Goal: Information Seeking & Learning: Find specific page/section

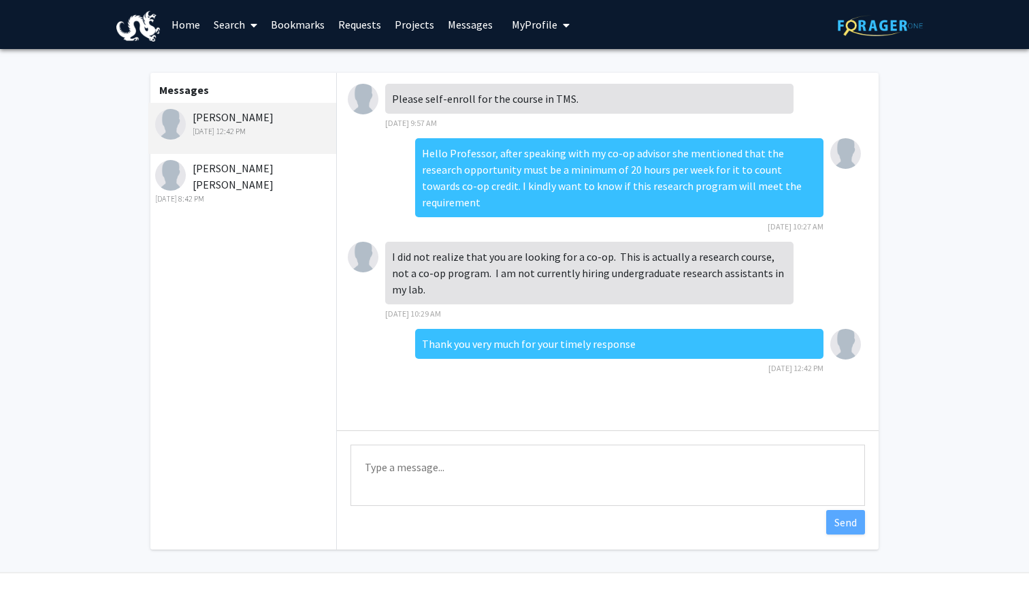
click at [236, 25] on link "Search" at bounding box center [235, 25] width 57 height 48
click at [245, 59] on span "Faculty/Staff" at bounding box center [257, 62] width 100 height 27
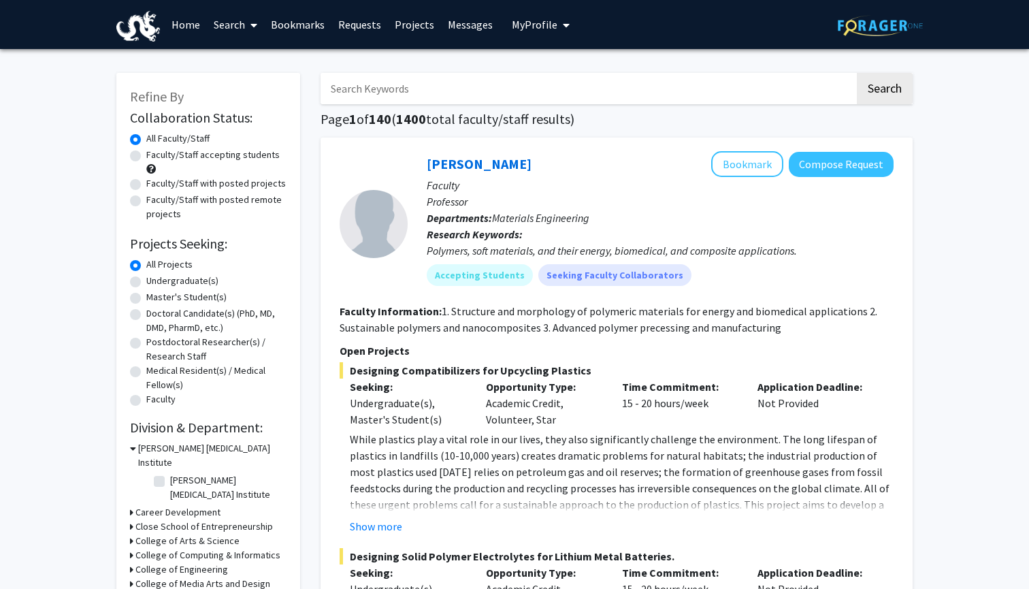
click at [420, 78] on input "Search Keywords" at bounding box center [588, 88] width 534 height 31
click at [884, 91] on button "Search" at bounding box center [885, 88] width 56 height 31
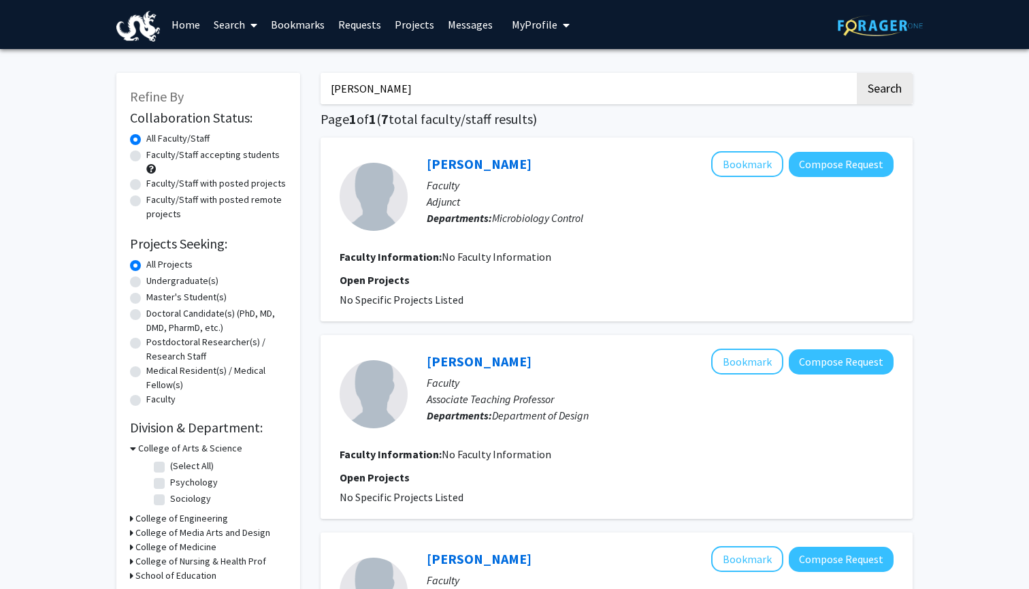
type input "[PERSON_NAME]"
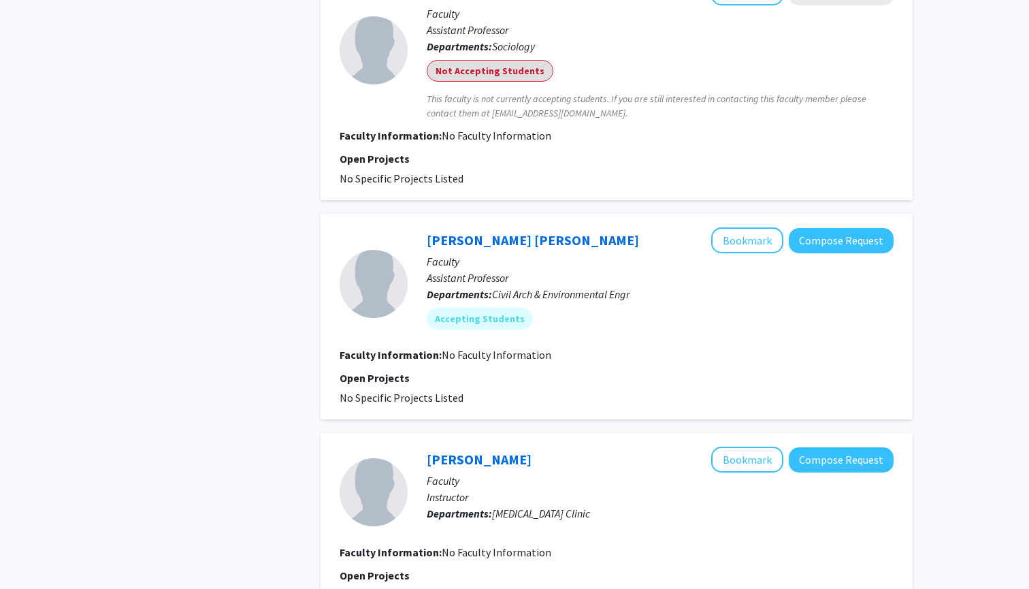
scroll to position [961, 0]
click at [502, 240] on link "[PERSON_NAME] [PERSON_NAME]" at bounding box center [533, 239] width 212 height 17
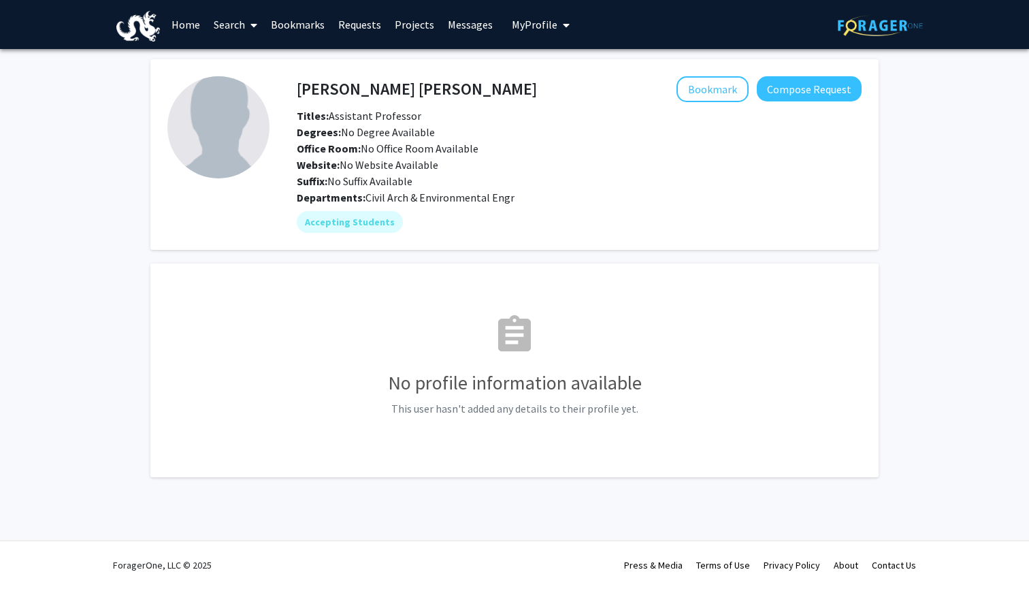
click at [241, 26] on link "Search" at bounding box center [235, 25] width 57 height 48
click at [227, 61] on span "Faculty/Staff" at bounding box center [257, 62] width 100 height 27
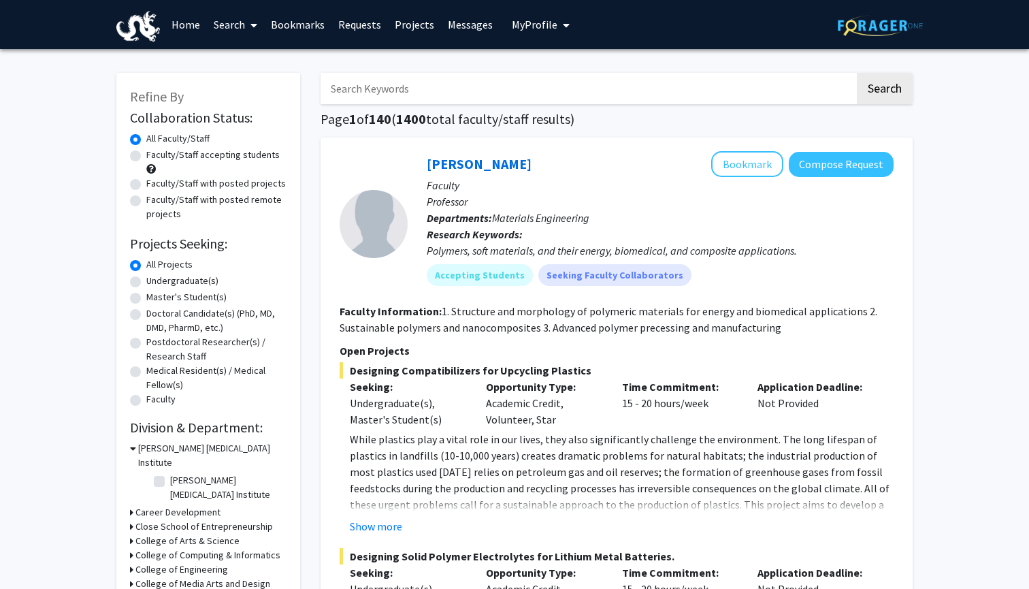
click at [491, 86] on input "Search Keywords" at bounding box center [588, 88] width 534 height 31
click at [884, 91] on button "Search" at bounding box center [885, 88] width 56 height 31
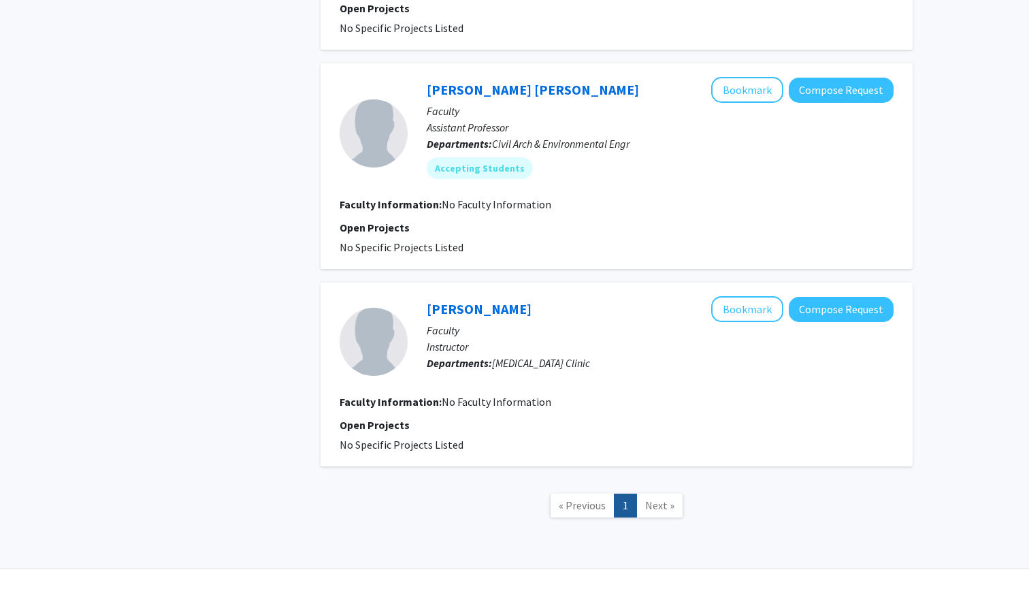
scroll to position [1138, 0]
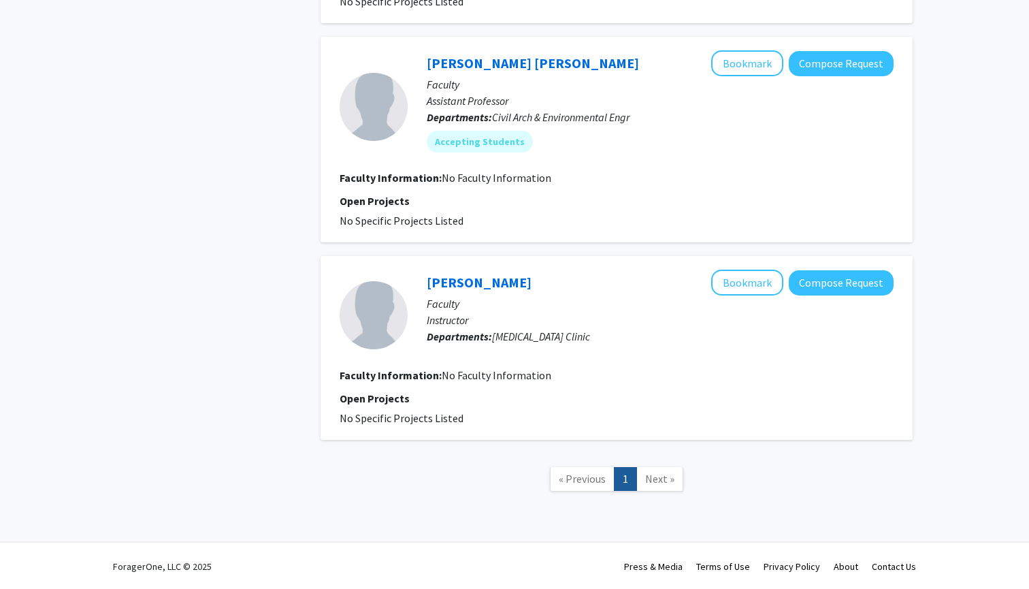
type input "[PERSON_NAME]"
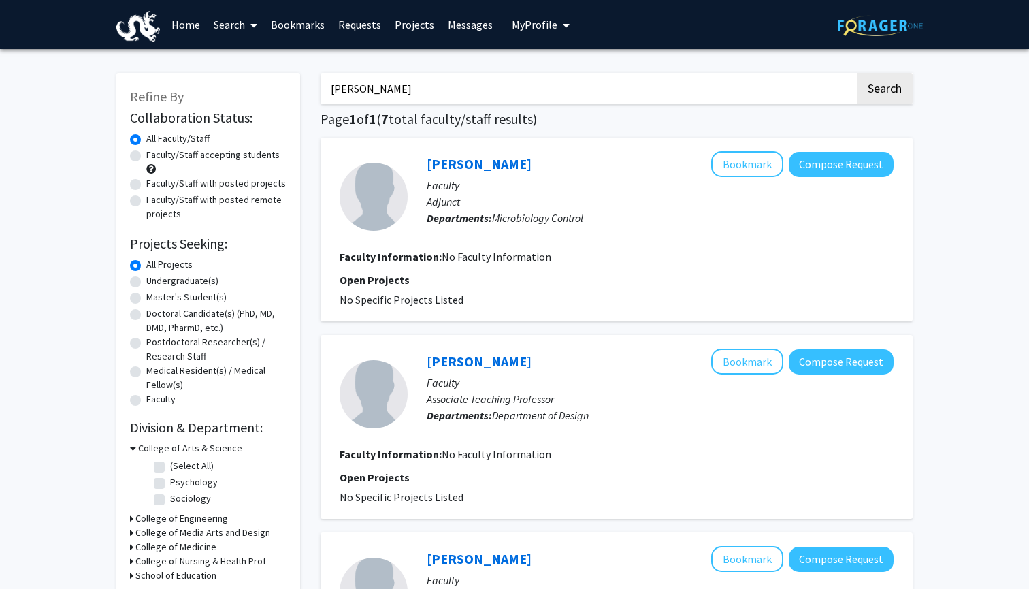
scroll to position [0, 0]
click at [230, 22] on link "Search" at bounding box center [235, 25] width 57 height 48
click at [280, 62] on span "Faculty/Staff" at bounding box center [257, 62] width 100 height 27
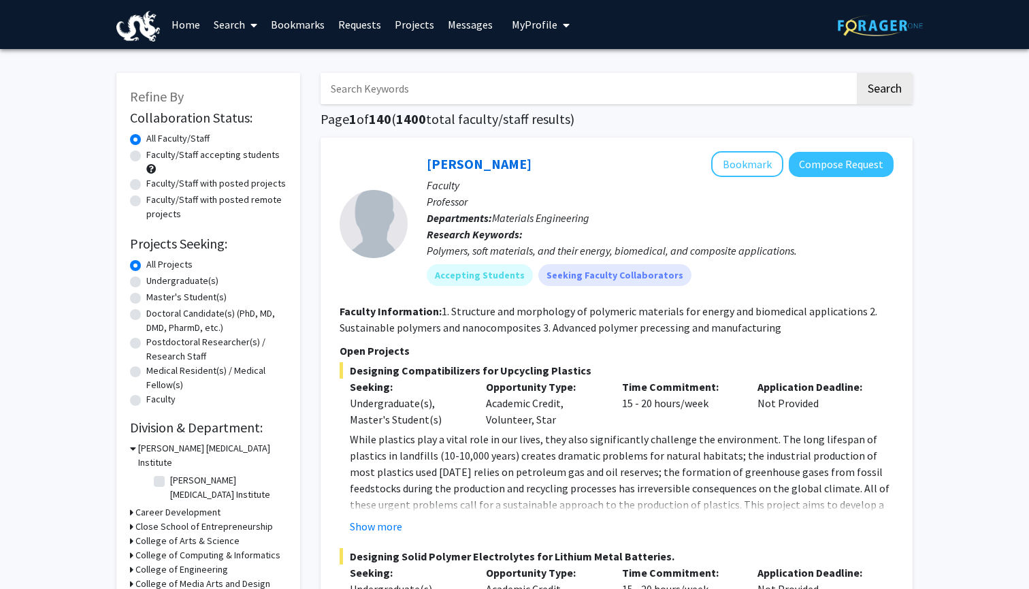
click at [407, 78] on input "Search Keywords" at bounding box center [588, 88] width 534 height 31
type input "vip"
click at [884, 91] on button "Search" at bounding box center [885, 88] width 56 height 31
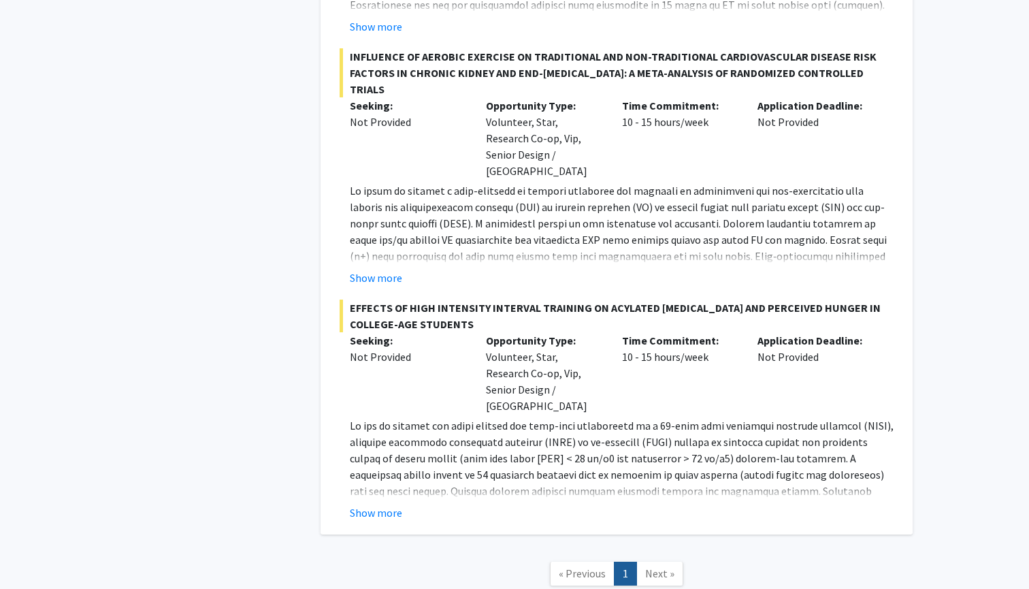
scroll to position [2299, 0]
click at [651, 567] on span "Next »" at bounding box center [659, 574] width 29 height 14
click at [654, 567] on span "Next »" at bounding box center [659, 574] width 29 height 14
